Goal: Task Accomplishment & Management: Use online tool/utility

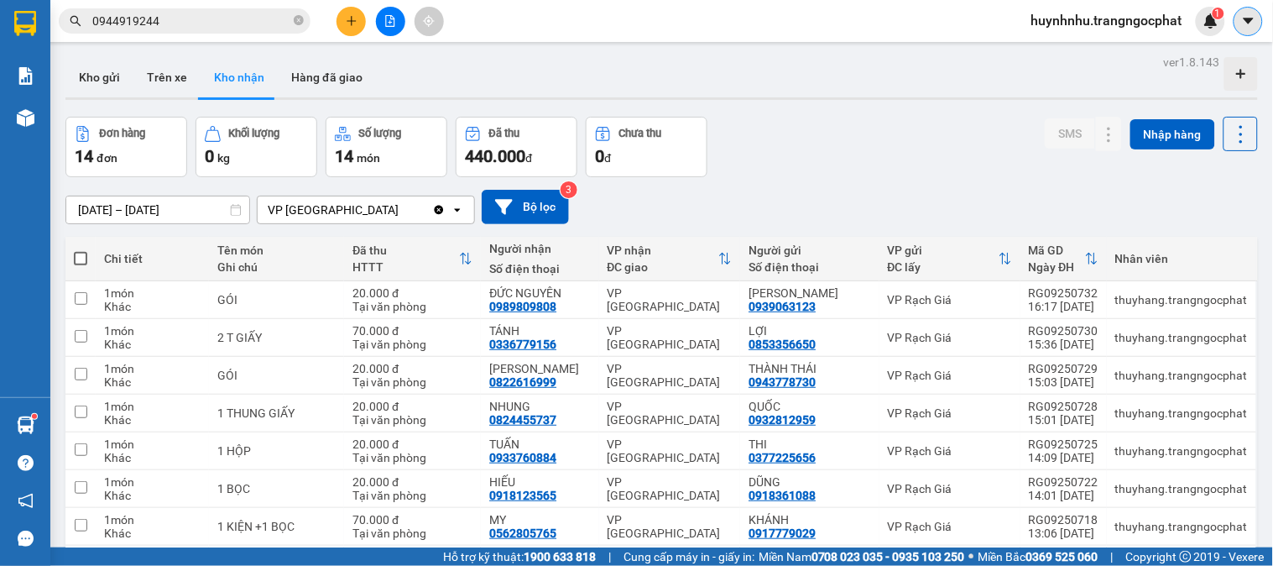
click at [1248, 20] on icon "caret-down" at bounding box center [1248, 21] width 10 height 6
click at [1129, 28] on span "huynhnhu.trangngocphat" at bounding box center [1107, 20] width 178 height 21
click at [1072, 54] on span "Đăng xuất" at bounding box center [1112, 52] width 145 height 18
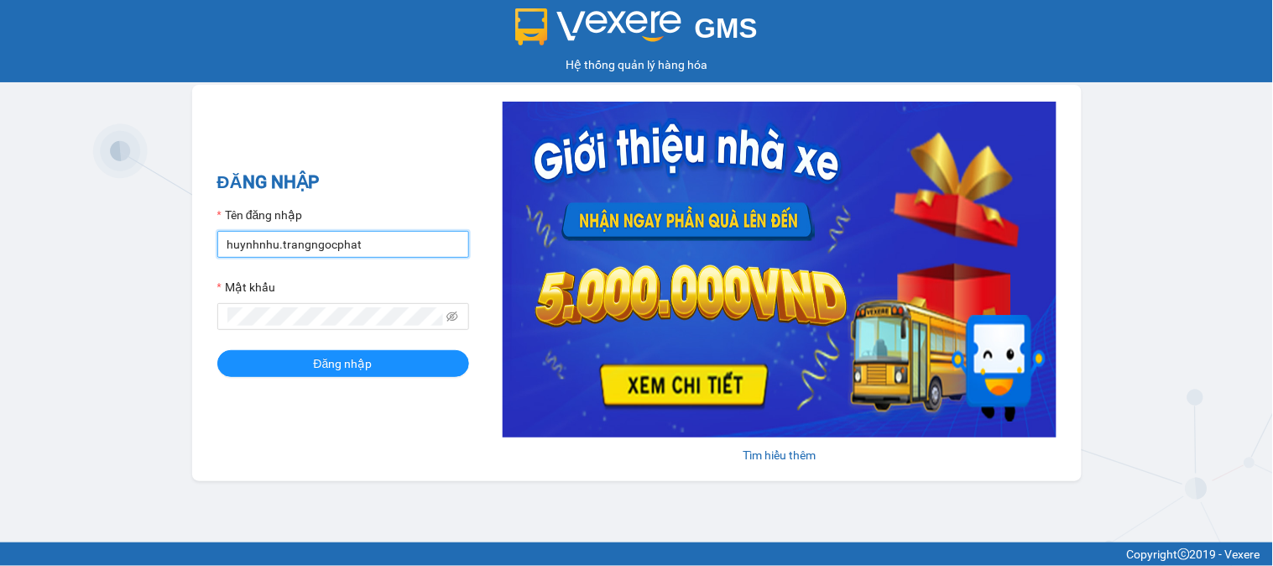
click at [418, 238] on input "huynhnhu.trangngocphat" at bounding box center [343, 244] width 252 height 27
type input "bang.trangngocphat"
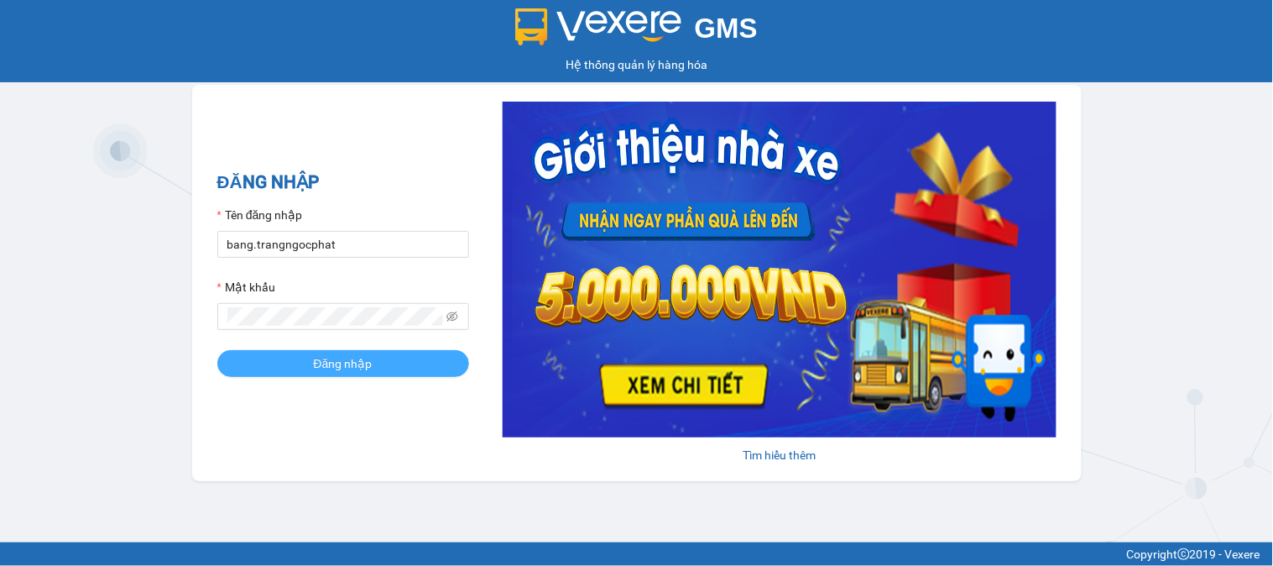
click at [378, 369] on button "Đăng nhập" at bounding box center [343, 363] width 252 height 27
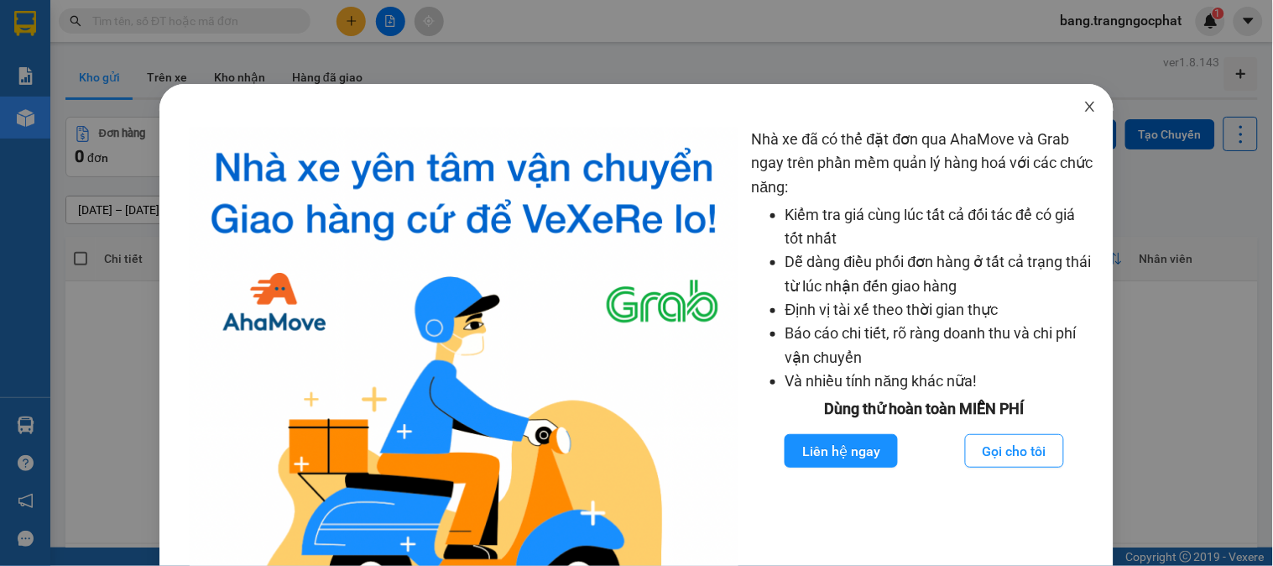
click at [1080, 114] on span "Close" at bounding box center [1089, 107] width 47 height 47
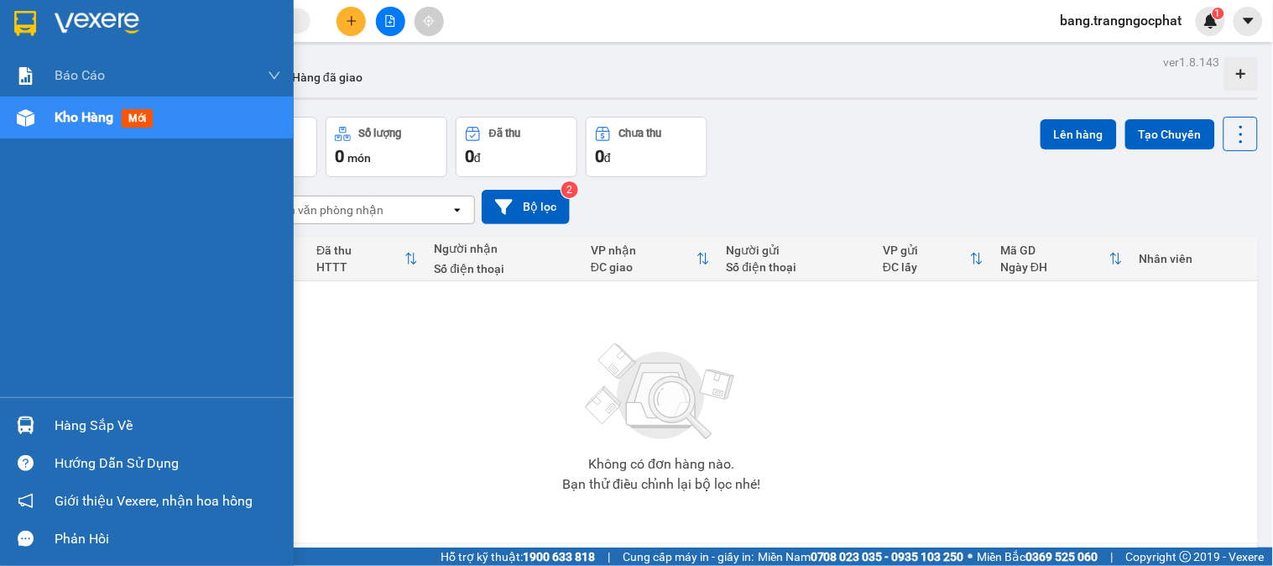
click at [96, 424] on div "Hàng sắp về" at bounding box center [168, 425] width 227 height 25
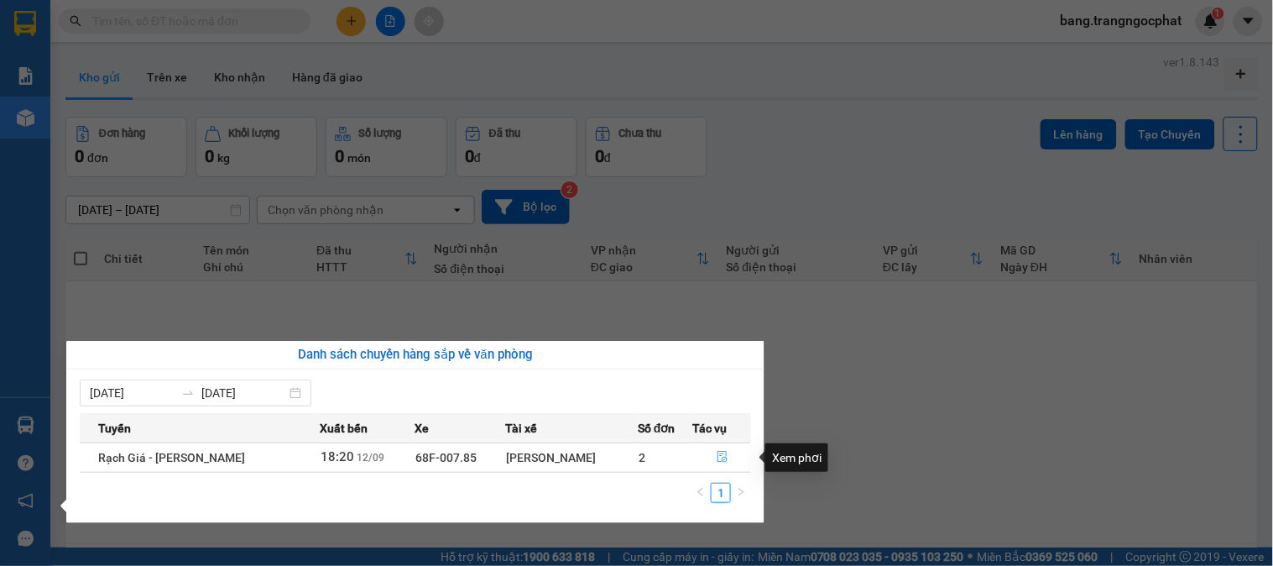
click at [717, 456] on icon "file-done" at bounding box center [723, 457] width 12 height 12
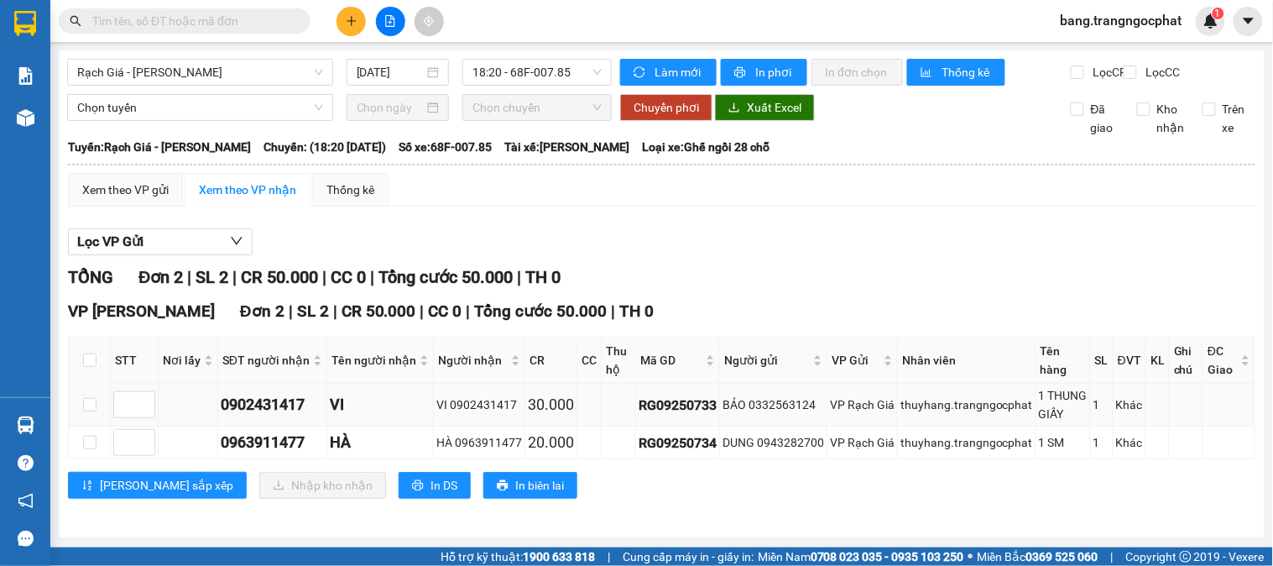
click at [258, 416] on div "0902431417" at bounding box center [272, 404] width 103 height 23
copy div "0902431417"
click at [270, 454] on div "0963911477" at bounding box center [272, 441] width 103 height 23
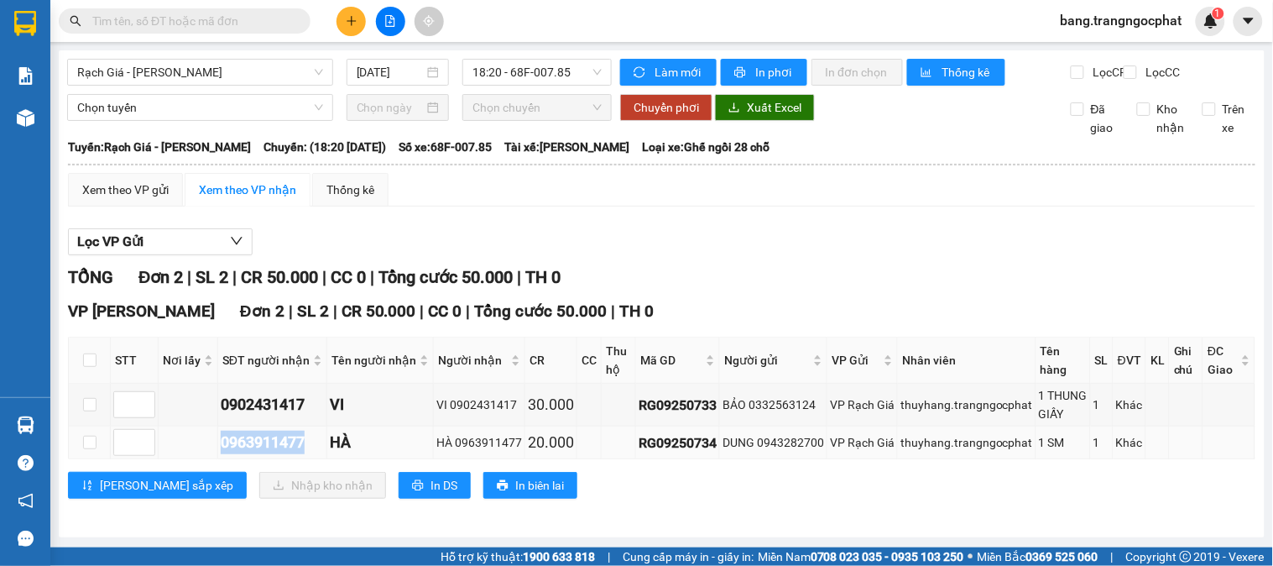
copy div "0963911477"
click at [86, 367] on input "checkbox" at bounding box center [89, 359] width 13 height 13
checkbox input "true"
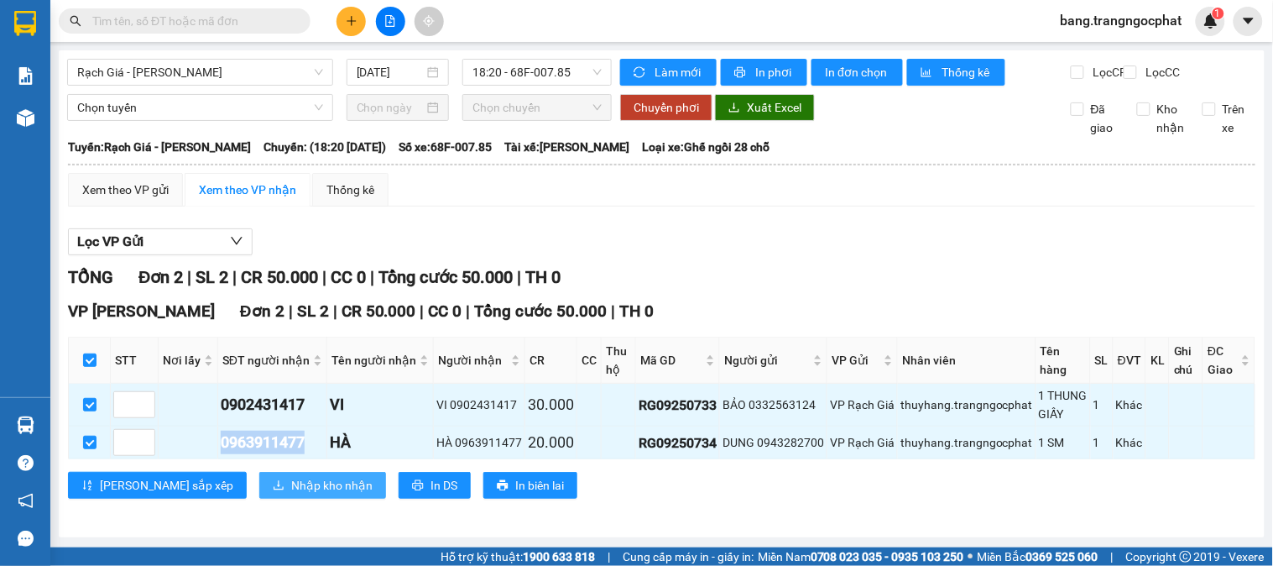
click at [291, 494] on span "Nhập kho nhận" at bounding box center [331, 485] width 81 height 18
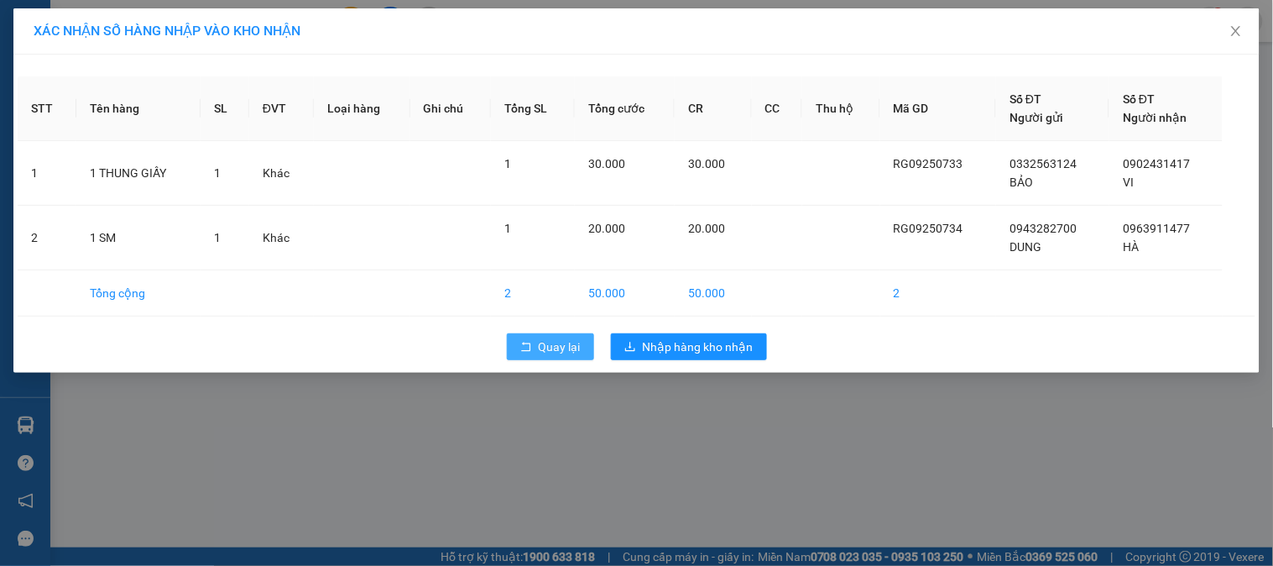
click at [568, 347] on span "Quay lại" at bounding box center [560, 346] width 42 height 18
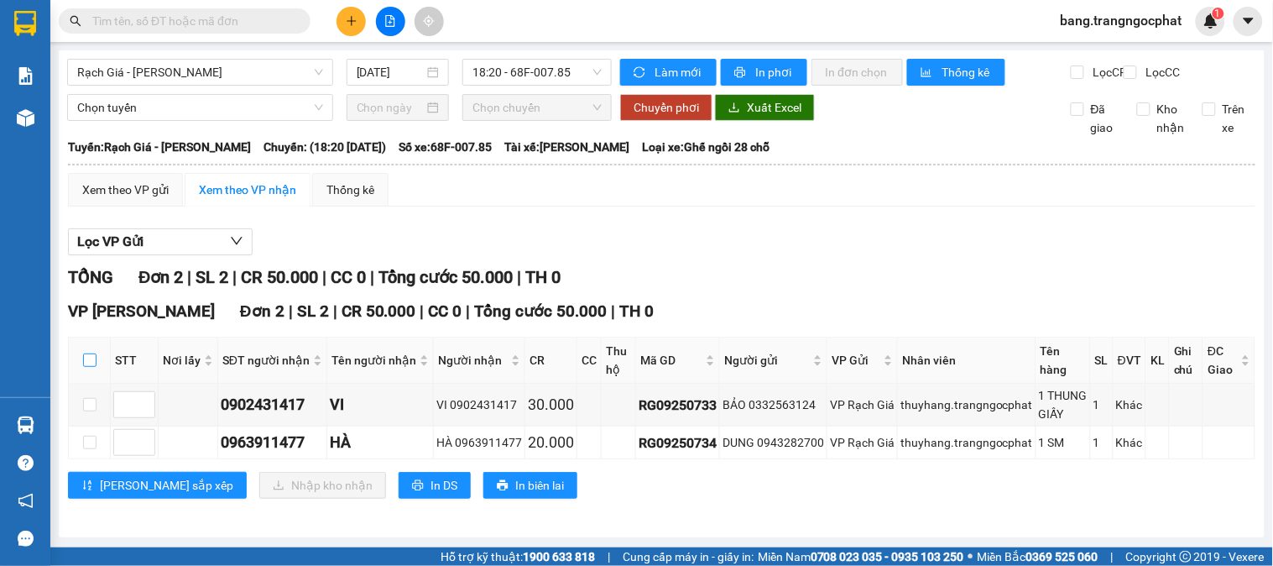
click at [86, 367] on input "checkbox" at bounding box center [89, 359] width 13 height 13
checkbox input "true"
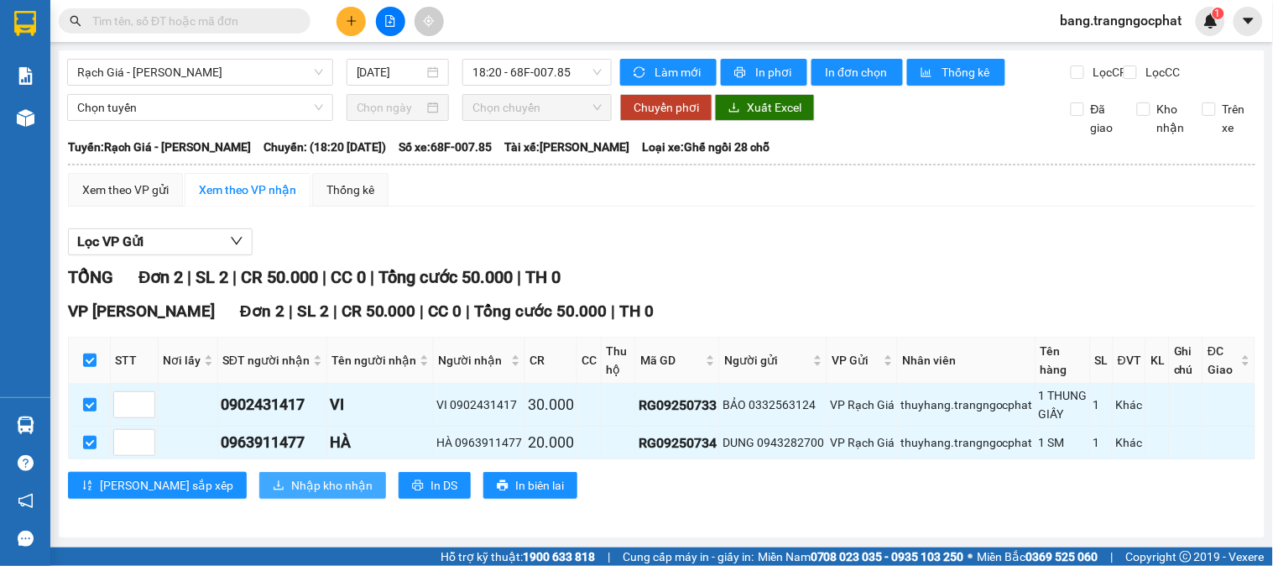
click at [291, 494] on span "Nhập kho nhận" at bounding box center [331, 485] width 81 height 18
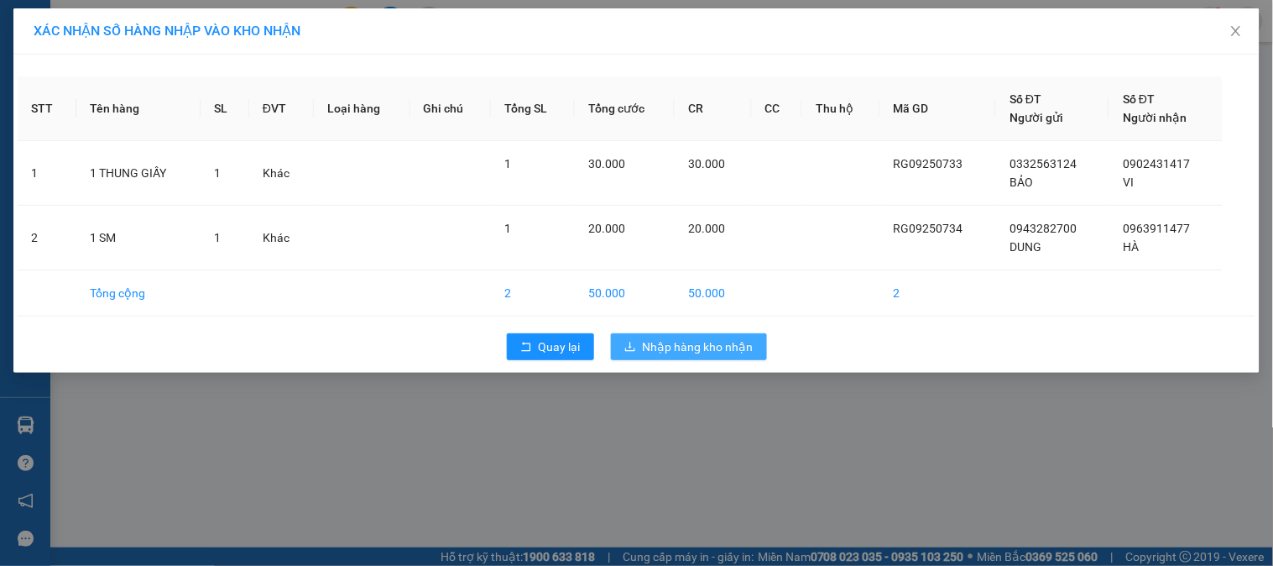
drag, startPoint x: 669, startPoint y: 355, endPoint x: 665, endPoint y: 336, distance: 18.8
click at [669, 354] on span "Nhập hàng kho nhận" at bounding box center [698, 346] width 111 height 18
